Goal: Task Accomplishment & Management: Use online tool/utility

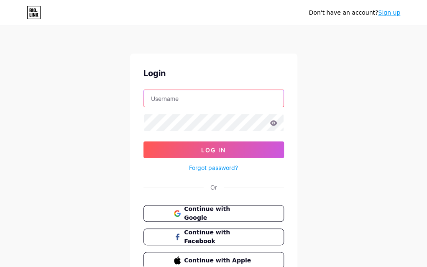
click at [178, 102] on input "text" at bounding box center [214, 98] width 140 height 17
paste input "sk8pr"
type input "fsk8pr"
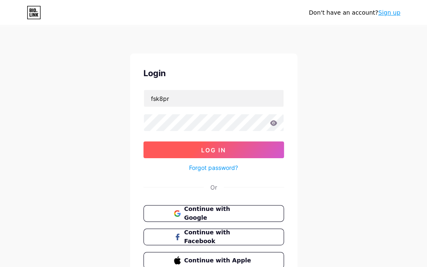
click at [208, 147] on span "Log In" at bounding box center [213, 150] width 25 height 7
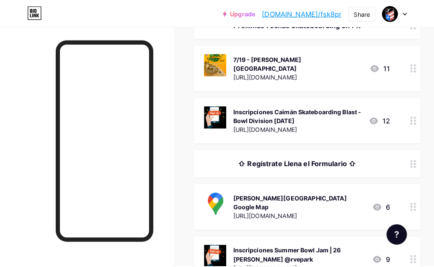
scroll to position [152, 0]
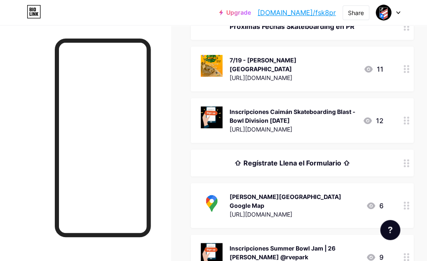
click at [299, 107] on div "Inscripciones Caimán Skateboarding Blast - Bowl Division [DATE]" at bounding box center [292, 116] width 127 height 18
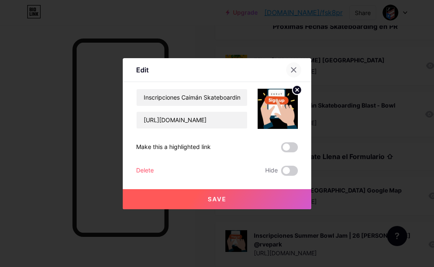
click at [293, 68] on icon at bounding box center [293, 70] width 7 height 7
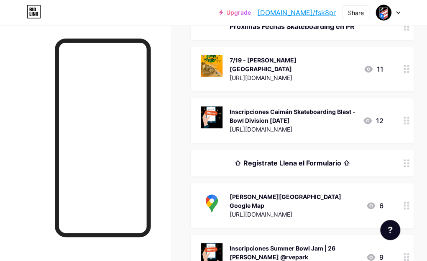
drag, startPoint x: 253, startPoint y: 120, endPoint x: 378, endPoint y: 121, distance: 125.6
click at [356, 121] on div "Inscripciones Caimán Skateboarding Blast - Bowl Division [DATE] [URL][DOMAIN_NA…" at bounding box center [278, 120] width 155 height 28
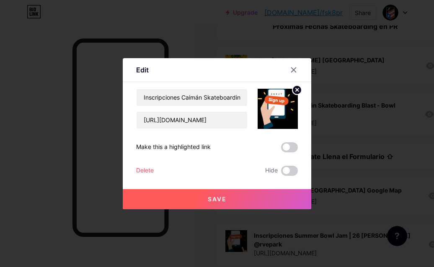
click at [269, 199] on button "Save" at bounding box center [217, 199] width 188 height 20
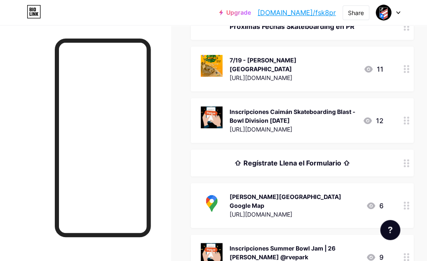
click at [328, 107] on div "Inscripciones Caimán Skateboarding Blast - Bowl Division [DATE]" at bounding box center [292, 116] width 127 height 18
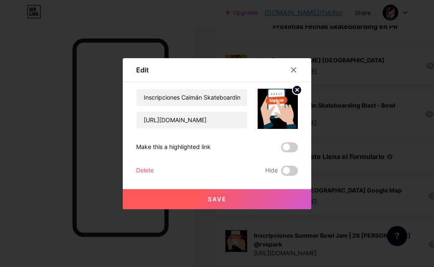
click at [264, 199] on button "Save" at bounding box center [217, 199] width 188 height 20
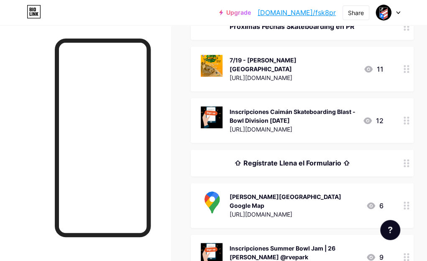
click at [319, 125] on div "[URL][DOMAIN_NAME]" at bounding box center [292, 129] width 127 height 9
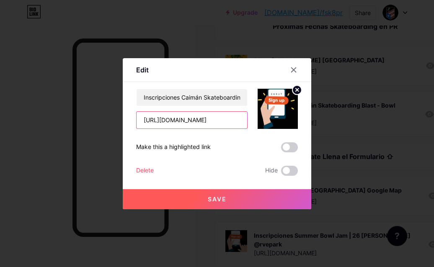
click at [219, 117] on input "[URL][DOMAIN_NAME]" at bounding box center [191, 120] width 111 height 17
drag, startPoint x: 138, startPoint y: 123, endPoint x: 283, endPoint y: 111, distance: 144.9
click at [283, 111] on div "Inscripciones Caimán Skateboarding Blast - Bowl Division [DATE] [URL][DOMAIN_NA…" at bounding box center [217, 109] width 162 height 40
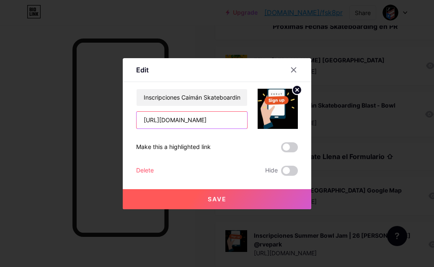
click at [234, 121] on input "[URL][DOMAIN_NAME]" at bounding box center [191, 120] width 111 height 17
click at [239, 116] on input "[URL][DOMAIN_NAME]" at bounding box center [191, 120] width 111 height 17
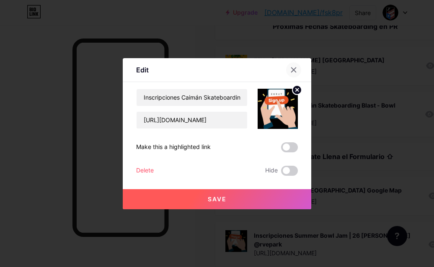
click at [293, 70] on icon at bounding box center [293, 69] width 5 height 5
